Goal: Communication & Community: Participate in discussion

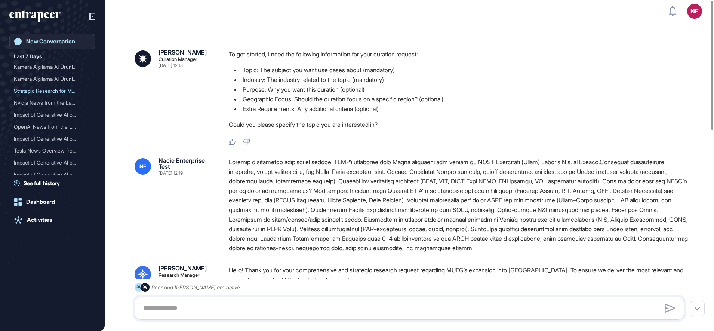
click at [47, 39] on div "New Conversation" at bounding box center [50, 41] width 49 height 7
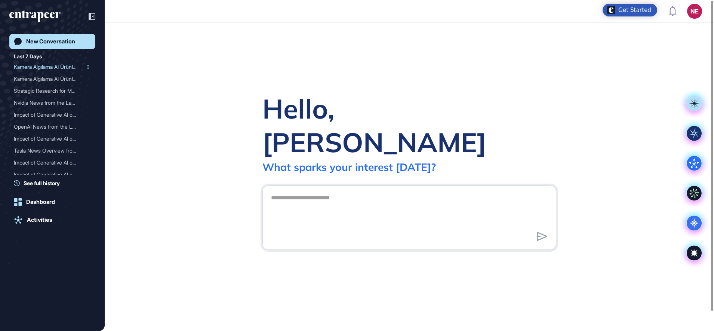
click at [50, 67] on div "Kamera Algılama AI Ürünle..." at bounding box center [49, 67] width 71 height 12
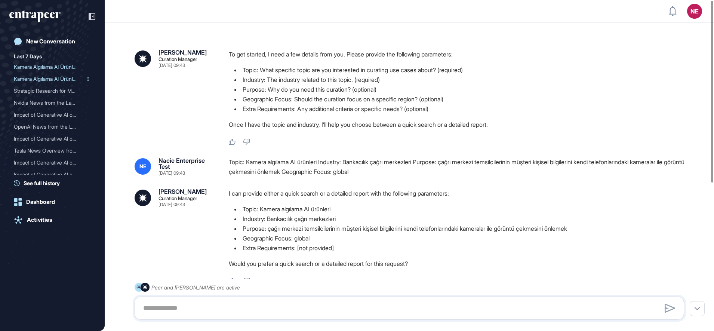
click at [55, 79] on div "Kamera Algılama AI Ürünle..." at bounding box center [49, 79] width 71 height 12
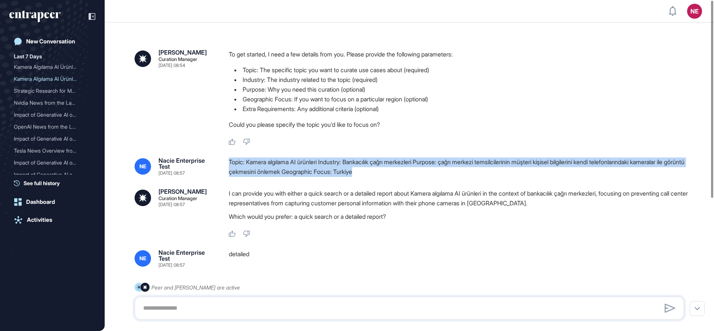
drag, startPoint x: 402, startPoint y: 173, endPoint x: 230, endPoint y: 163, distance: 172.3
click at [230, 163] on div "Topic: Kamera algılama AI ürünleri Industry: Bankacılık çağrı merkezleri Purpos…" at bounding box center [459, 166] width 461 height 19
copy div "Topic: Kamera algılama AI ürünleri Industry: Bankacılık çağrı merkezleri Purpos…"
click at [52, 43] on div "New Conversation" at bounding box center [50, 41] width 49 height 7
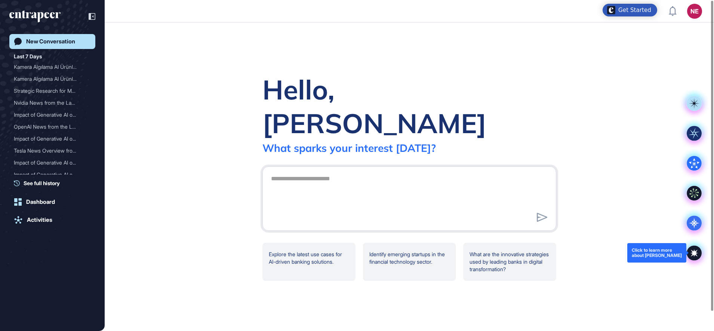
click at [694, 256] on icon at bounding box center [694, 252] width 15 height 15
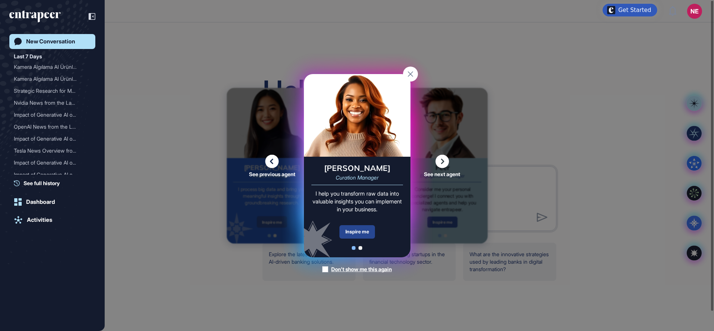
click at [359, 228] on div "Inspire me" at bounding box center [357, 231] width 36 height 13
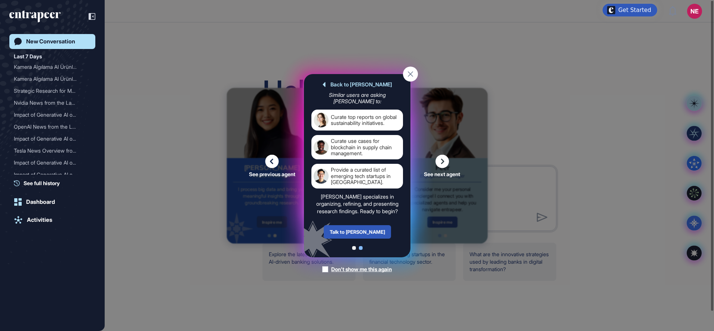
click at [359, 228] on div "Talk to [PERSON_NAME]" at bounding box center [356, 231] width 67 height 13
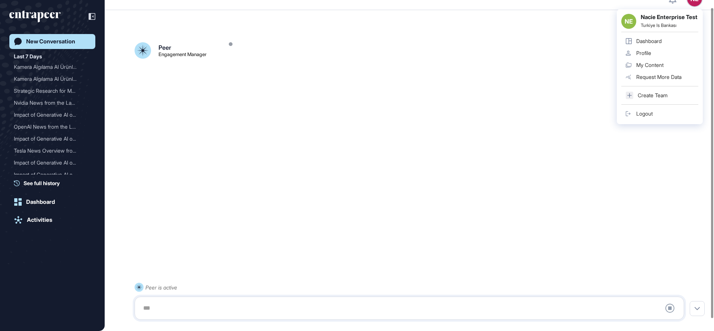
scroll to position [21, 0]
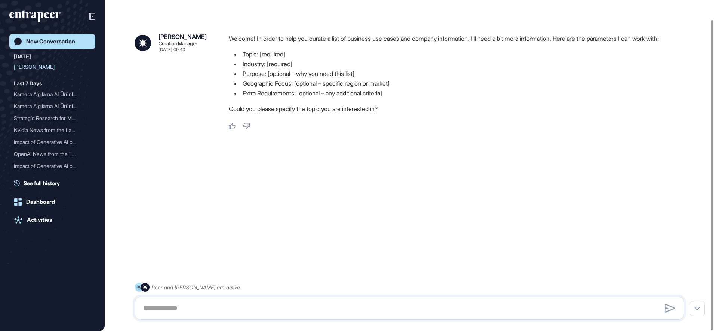
click at [169, 300] on div at bounding box center [410, 307] width 550 height 23
click at [184, 311] on textarea at bounding box center [409, 308] width 541 height 15
paste textarea "**********"
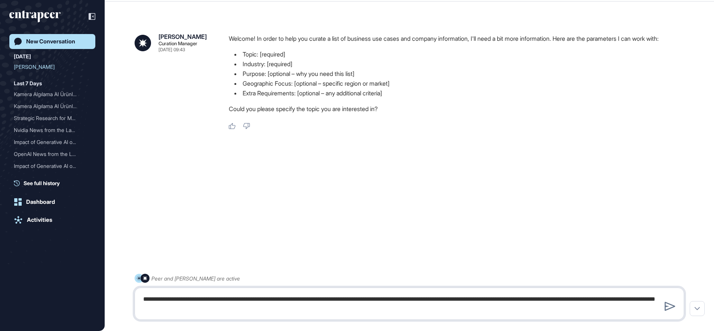
type textarea "**********"
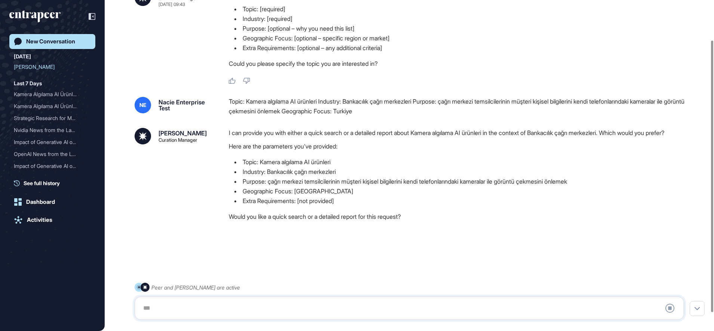
scroll to position [71, 0]
click at [152, 308] on textarea at bounding box center [409, 308] width 541 height 15
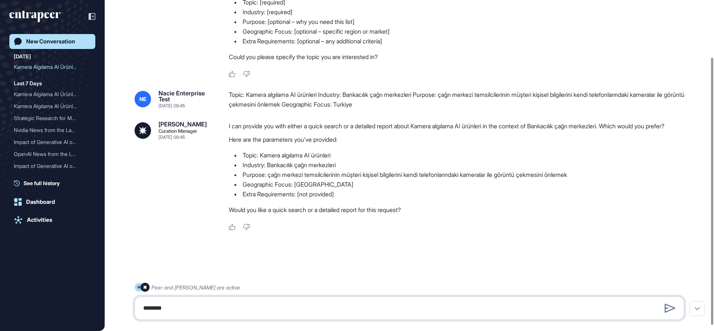
type textarea "********"
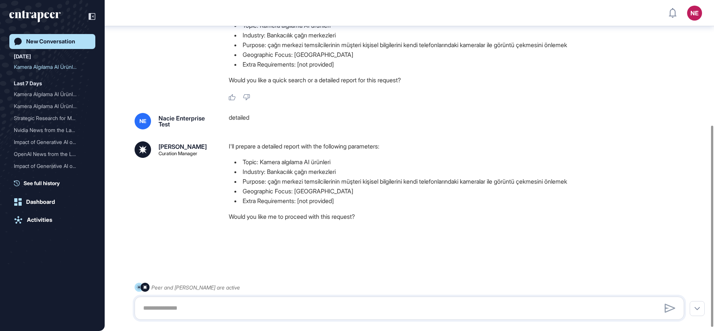
scroll to position [211, 0]
click at [228, 306] on textarea at bounding box center [409, 308] width 541 height 15
type textarea "***"
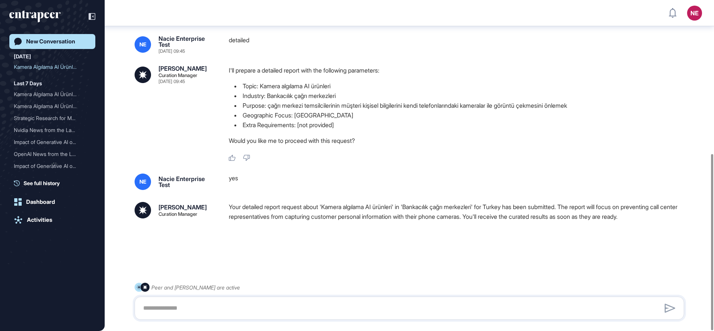
scroll to position [288, 0]
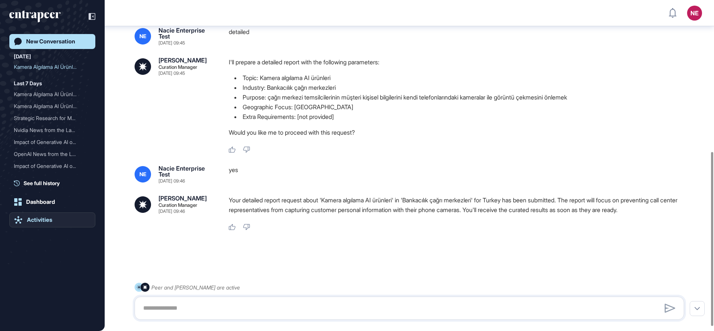
click at [54, 222] on link "Activities" at bounding box center [52, 219] width 86 height 15
